Goal: Find specific page/section: Find specific page/section

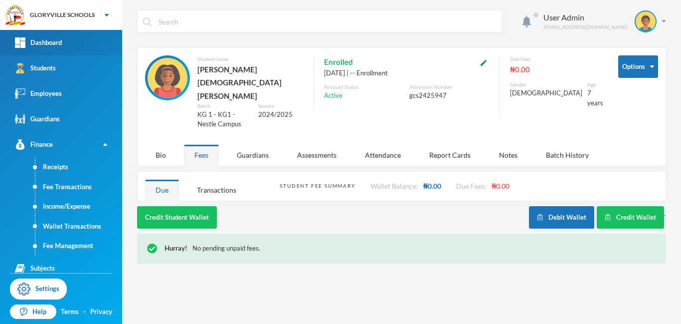
click at [73, 53] on link "Dashboard" at bounding box center [61, 42] width 122 height 25
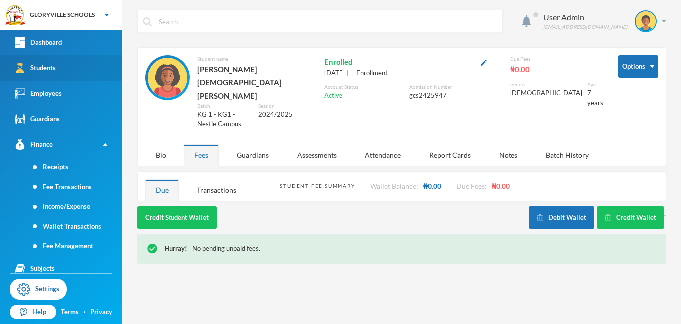
click at [63, 71] on link "Students" at bounding box center [61, 67] width 122 height 25
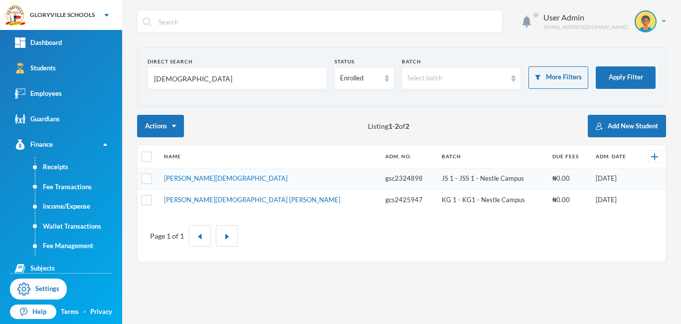
drag, startPoint x: 188, startPoint y: 81, endPoint x: 131, endPoint y: 77, distance: 57.0
click at [131, 77] on div "User Admin [EMAIL_ADDRESS][DOMAIN_NAME] Direct Search [DEMOGRAPHIC_DATA] Status…" at bounding box center [401, 162] width 559 height 324
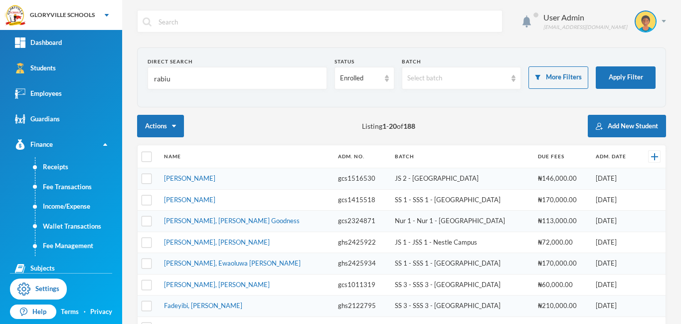
type input "rabiu"
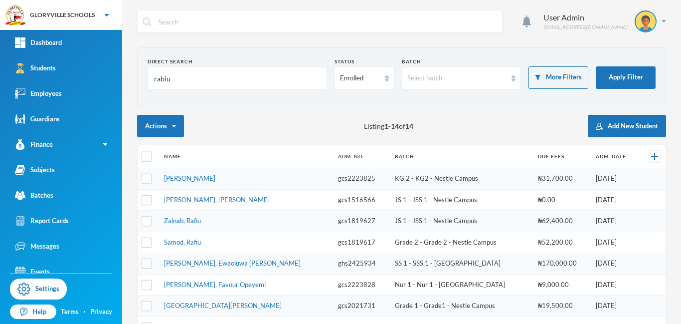
click at [199, 70] on input "rabiu" at bounding box center [237, 78] width 169 height 22
type input "r"
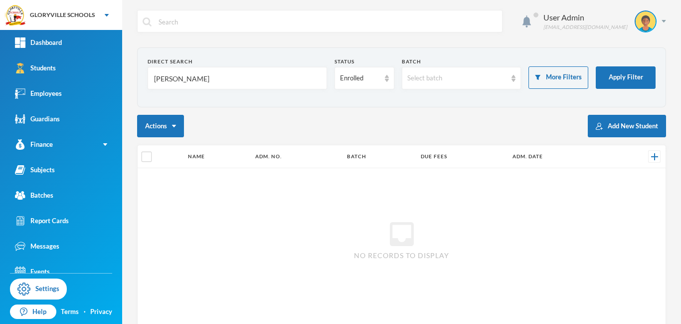
type input "richard"
